Goal: Find specific page/section: Find specific page/section

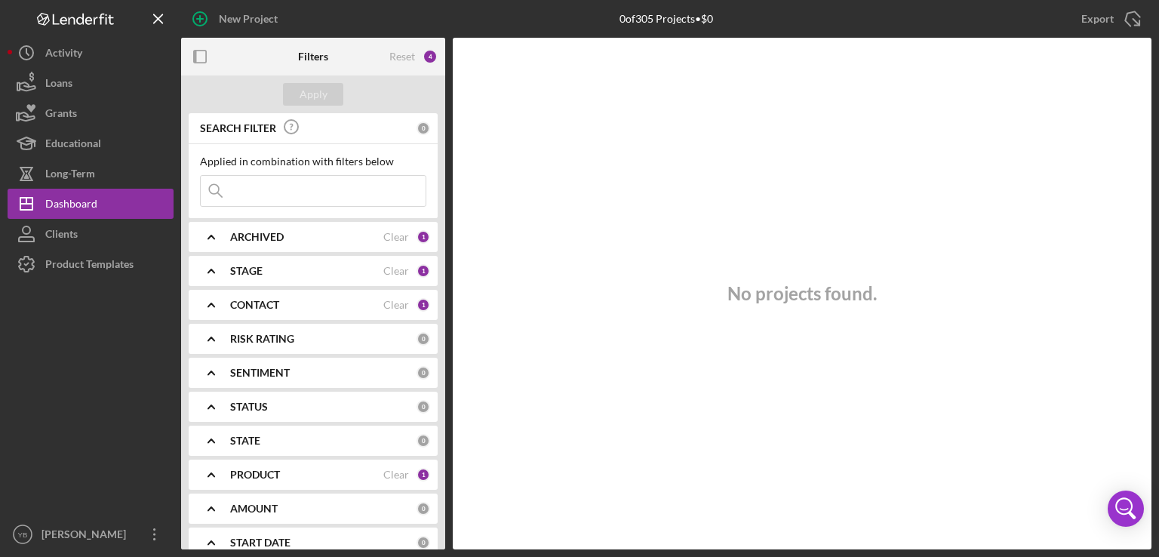
click at [263, 246] on div "ARCHIVED Clear 1" at bounding box center [330, 237] width 200 height 30
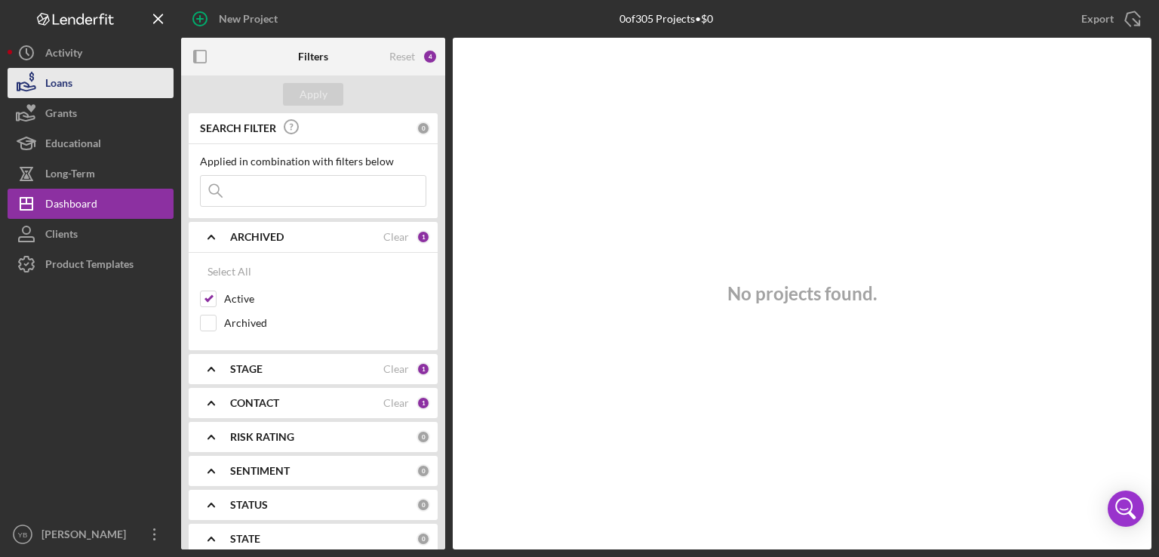
click at [85, 82] on button "Loans" at bounding box center [91, 83] width 166 height 30
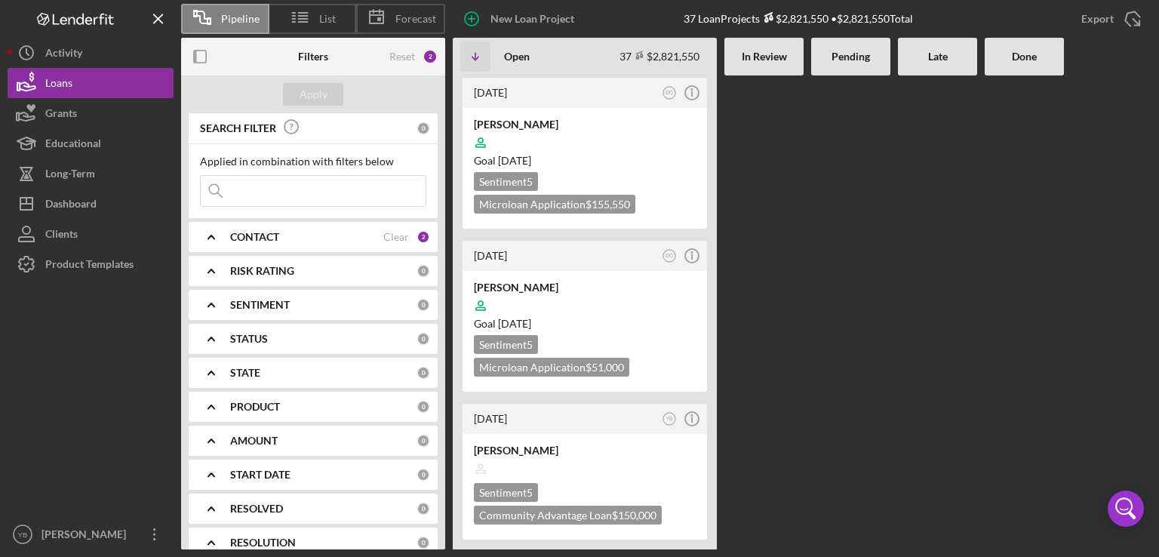
click at [772, 262] on Review at bounding box center [764, 312] width 79 height 474
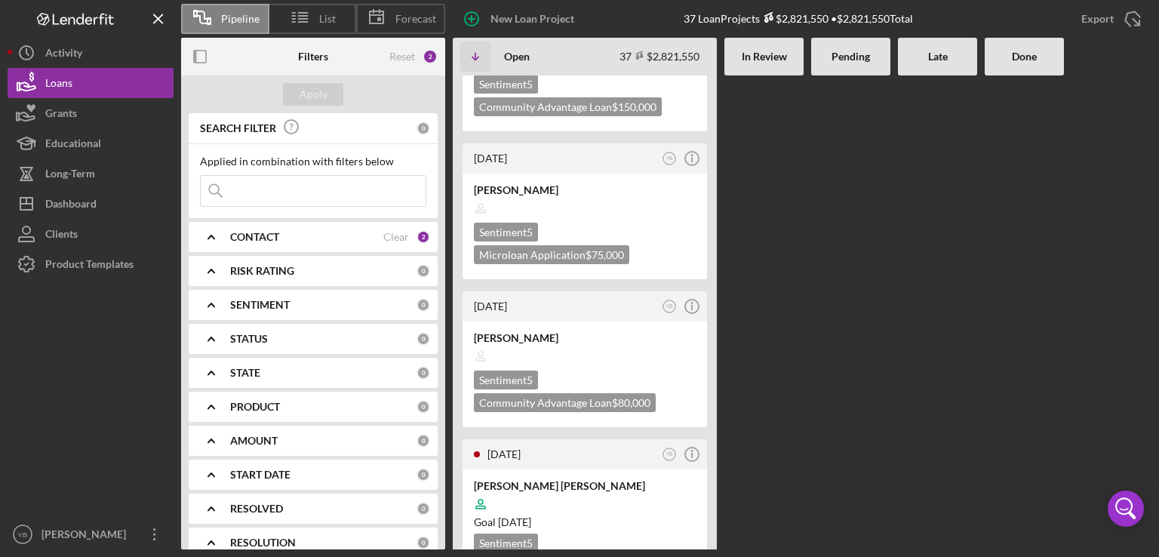
scroll to position [453, 0]
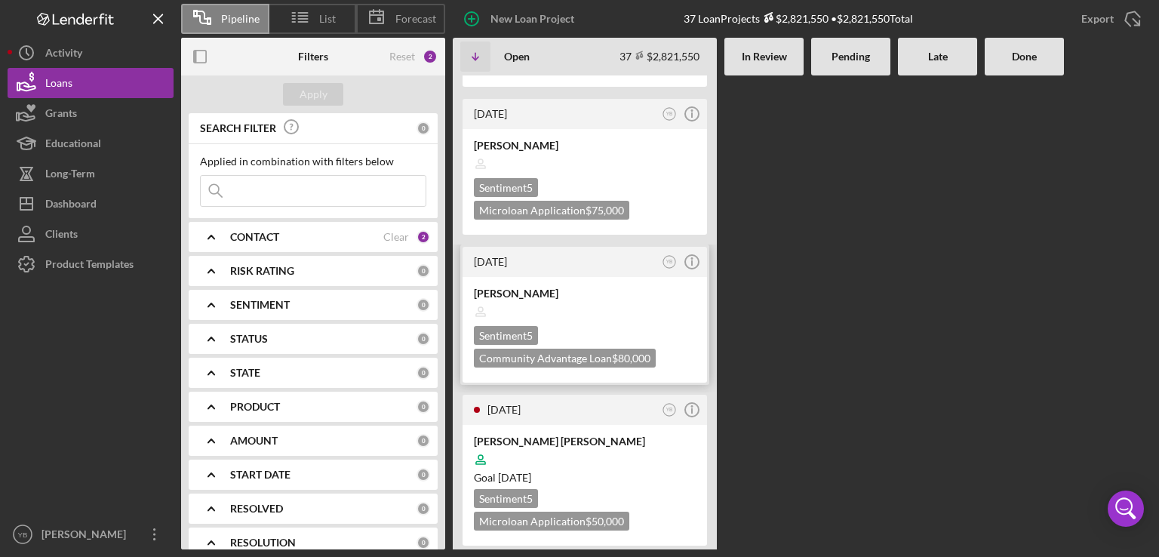
click at [588, 303] on div at bounding box center [585, 311] width 222 height 29
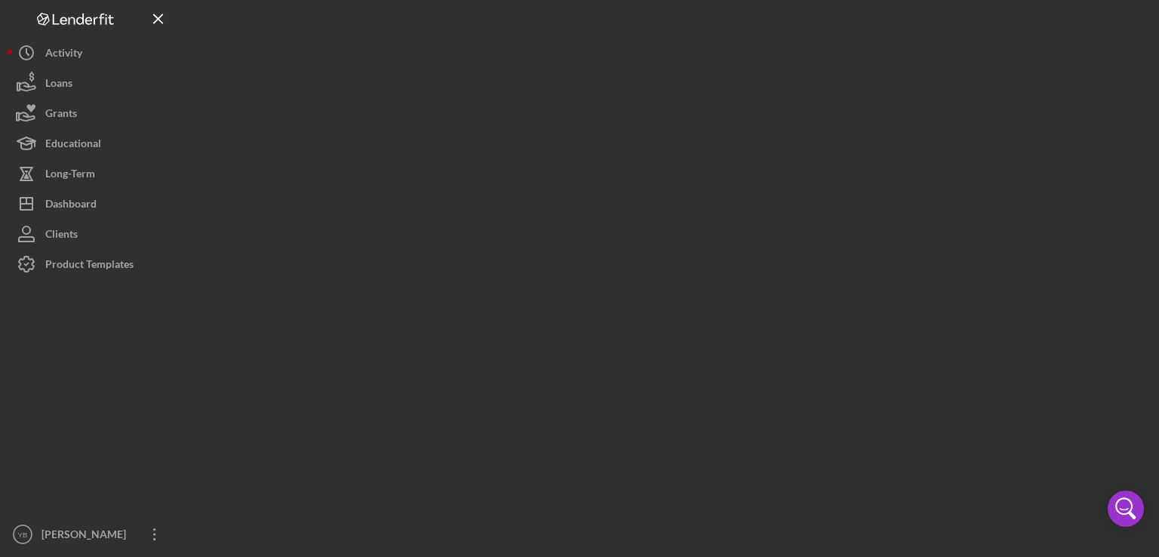
click at [588, 303] on div at bounding box center [666, 274] width 971 height 549
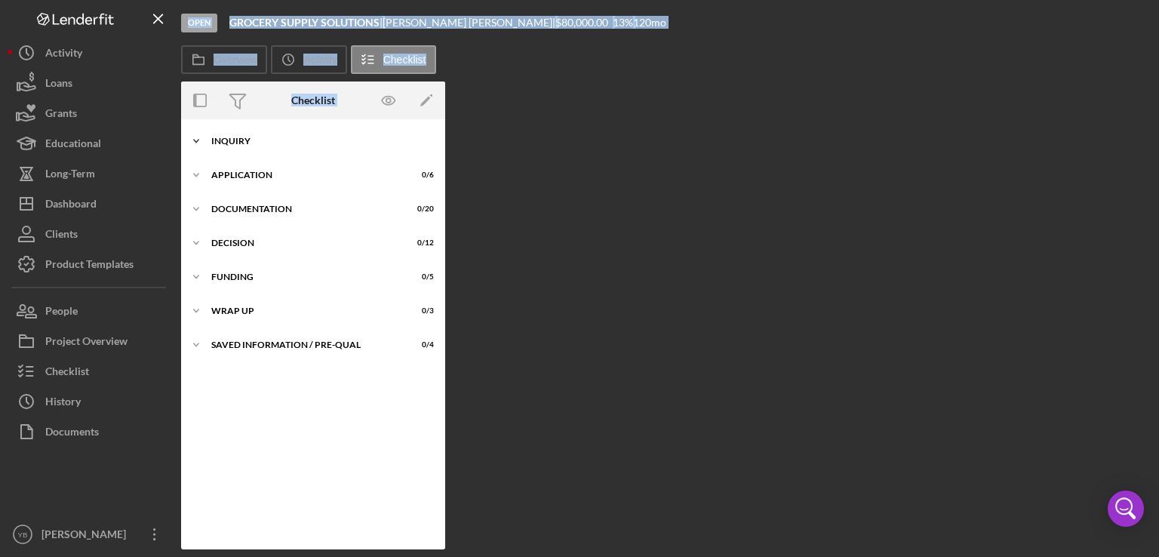
click at [263, 146] on div "Icon/Expander Inquiry 0 / 9" at bounding box center [313, 141] width 264 height 30
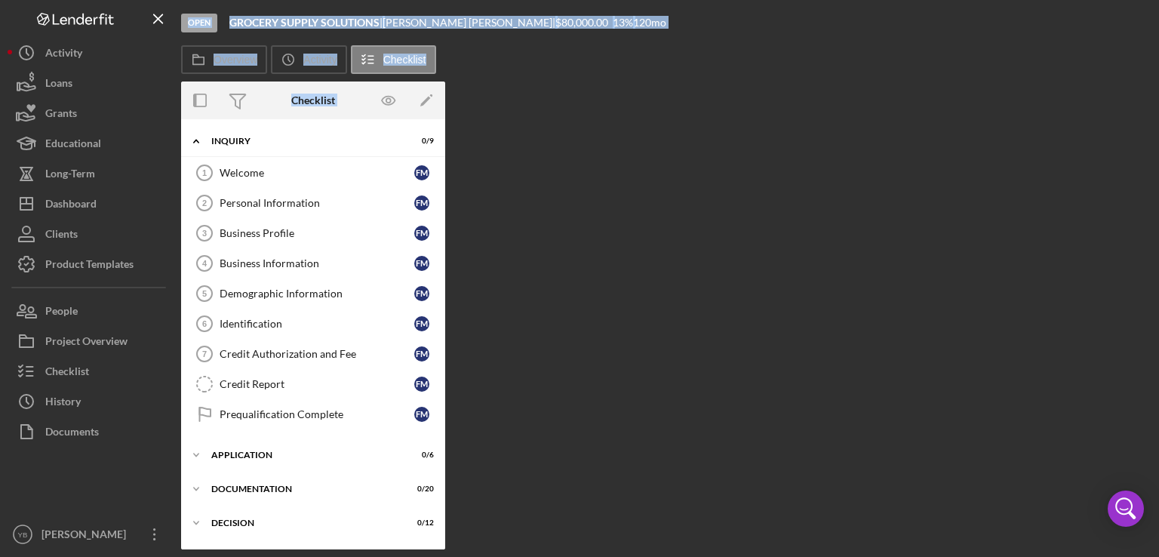
click at [605, 170] on div "Overview Internal Workflow Stage Open Icon/Dropdown Arrow Archive (can unarchiv…" at bounding box center [666, 316] width 971 height 468
